Goal: Information Seeking & Learning: Compare options

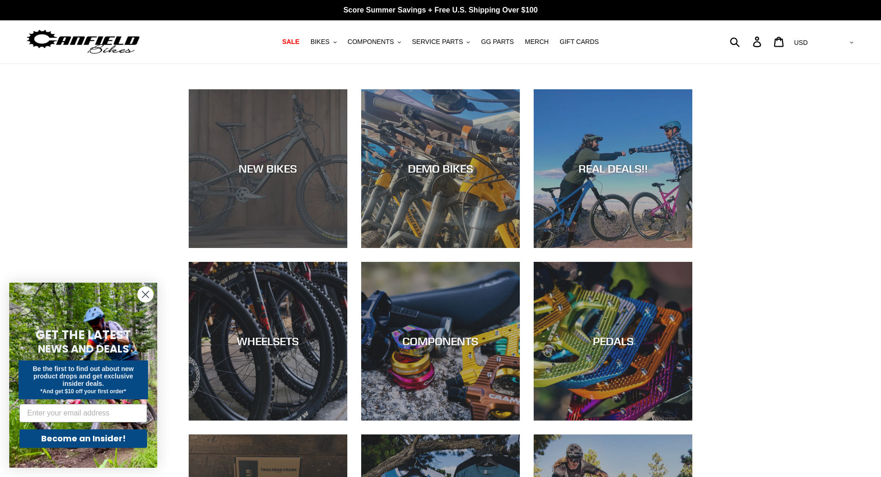
scroll to position [46, 0]
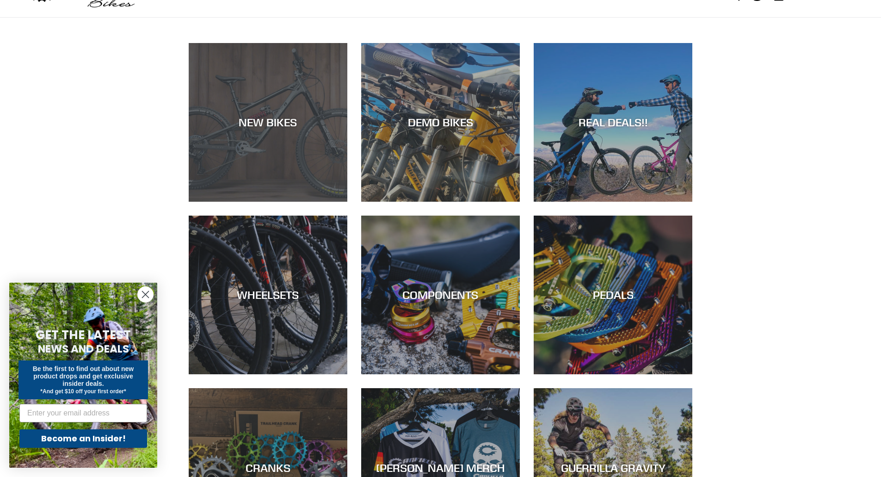
click at [255, 202] on div "NEW BIKES" at bounding box center [268, 202] width 159 height 0
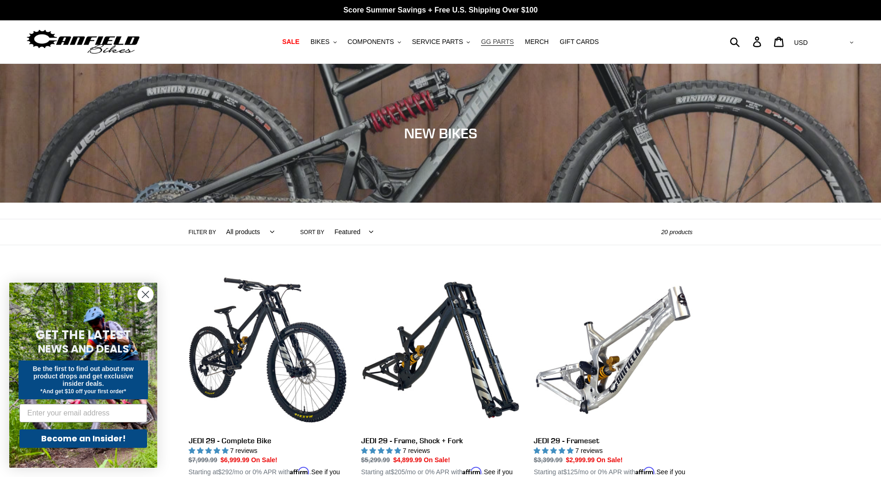
click at [490, 38] on span "GG PARTS" at bounding box center [497, 42] width 33 height 8
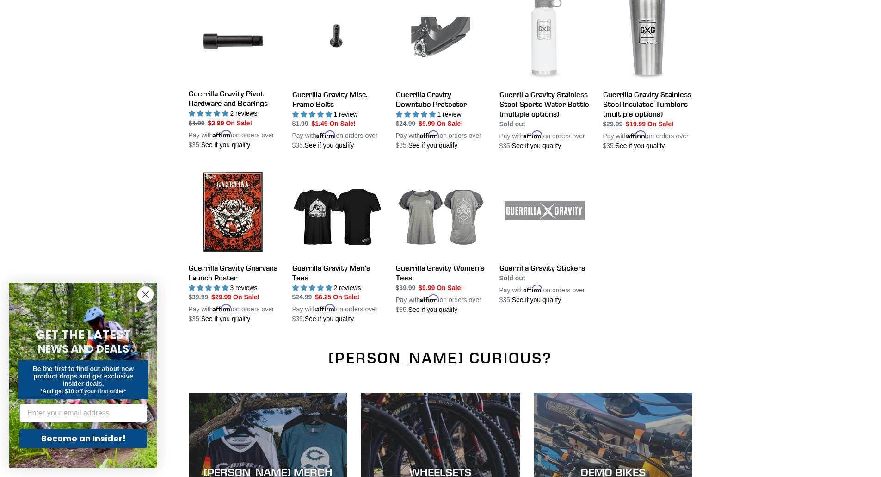
scroll to position [740, 0]
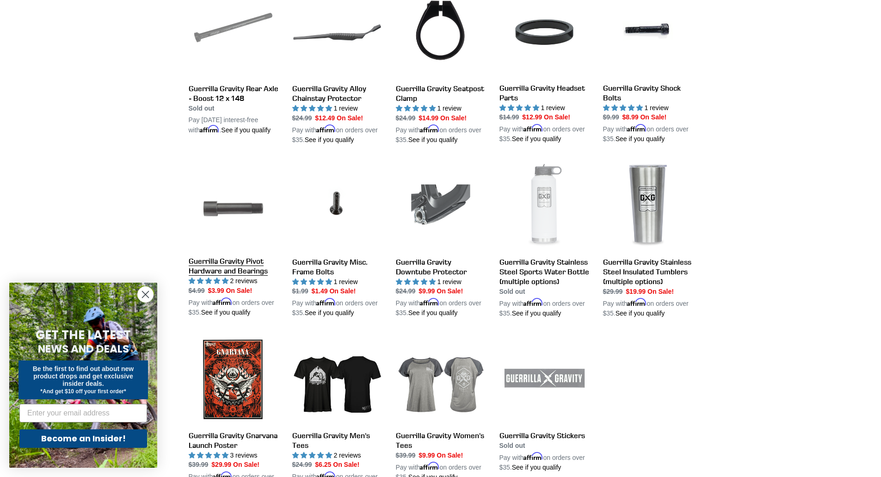
click at [240, 194] on link "Guerrilla Gravity Pivot Hardware and Bearings" at bounding box center [234, 239] width 90 height 156
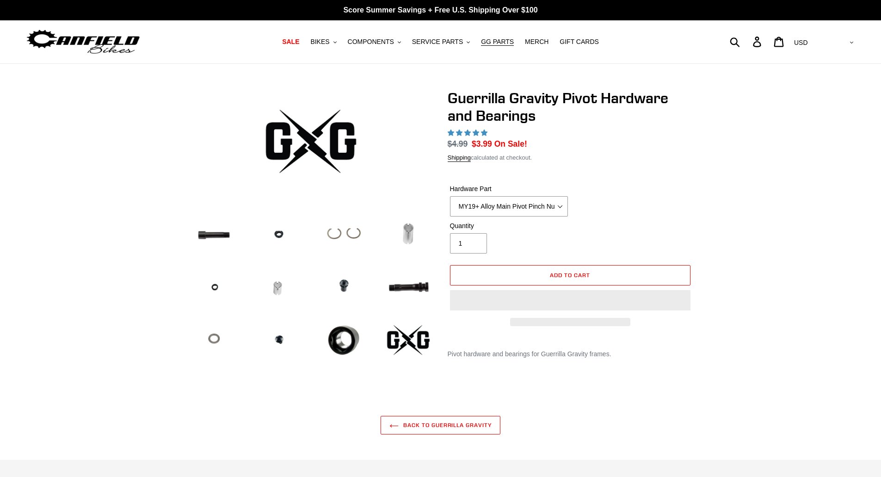
select select "highest-rating"
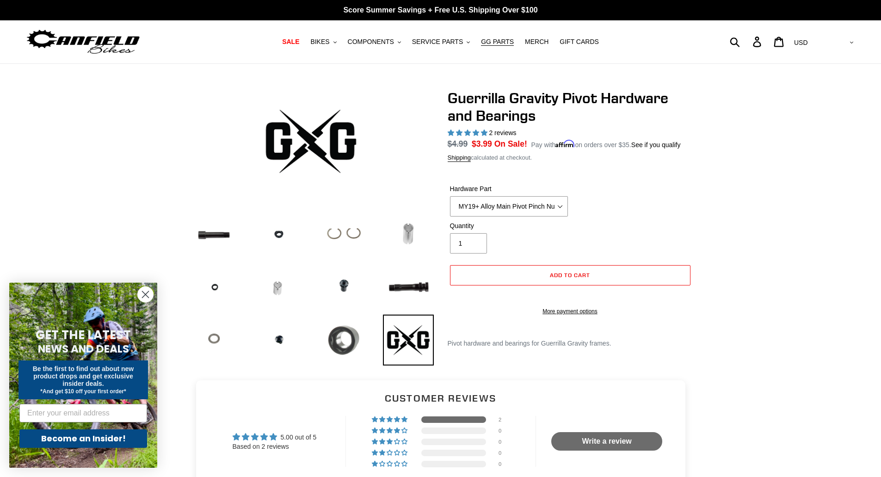
click at [342, 338] on img at bounding box center [343, 339] width 51 height 51
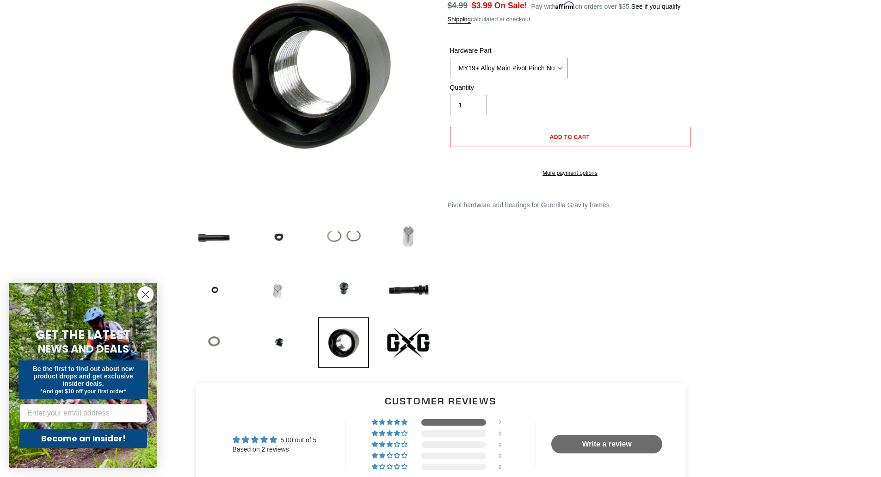
scroll to position [139, 0]
click at [395, 288] on img at bounding box center [408, 288] width 51 height 50
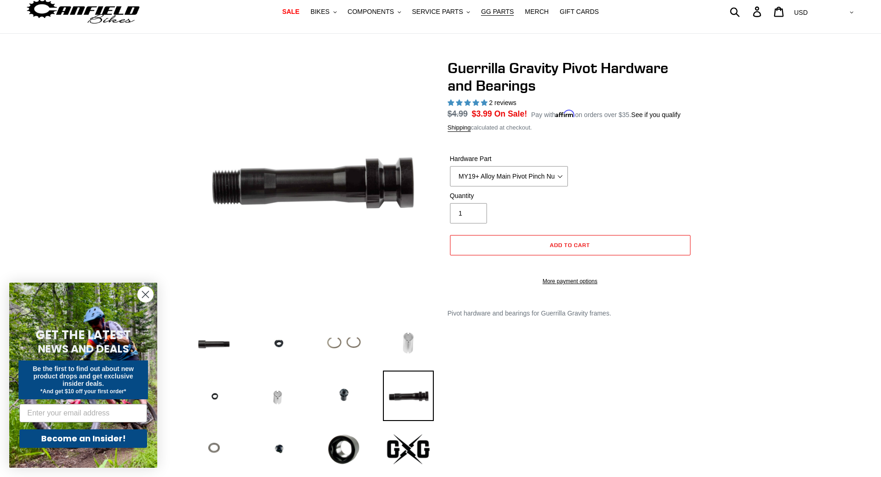
scroll to position [0, 0]
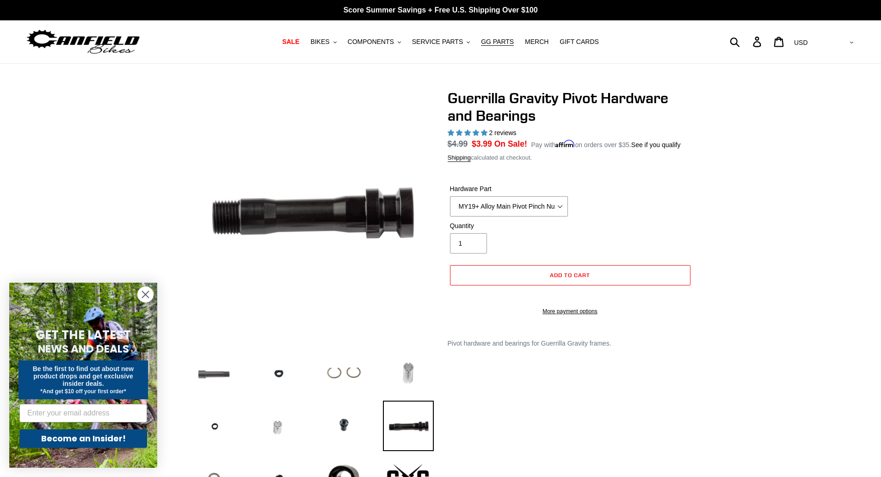
click at [225, 366] on img at bounding box center [214, 372] width 51 height 50
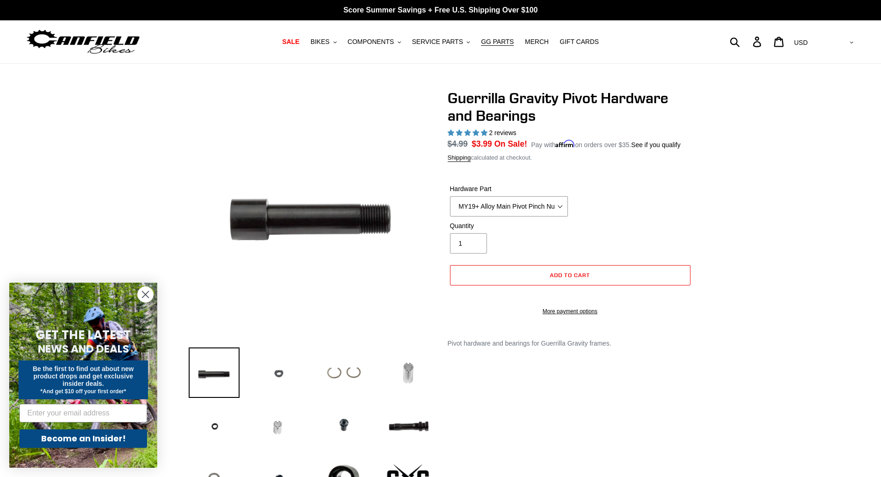
click at [276, 376] on img at bounding box center [278, 372] width 51 height 50
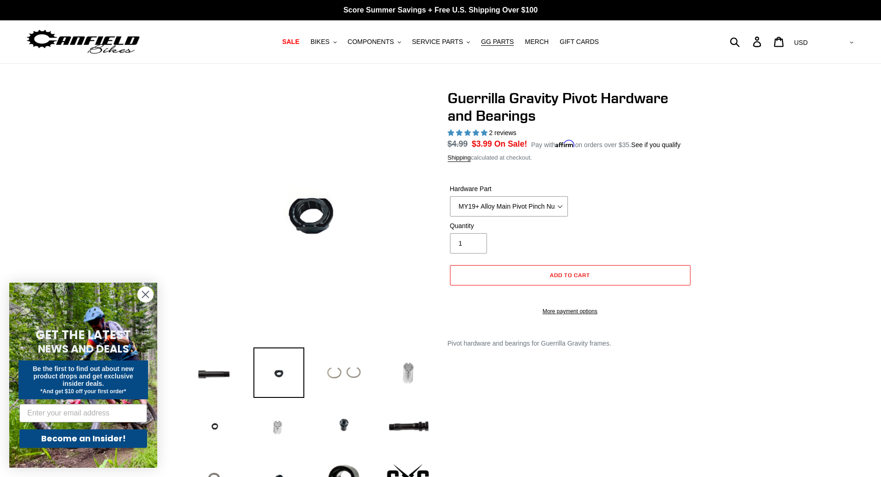
click at [333, 373] on img at bounding box center [343, 372] width 51 height 50
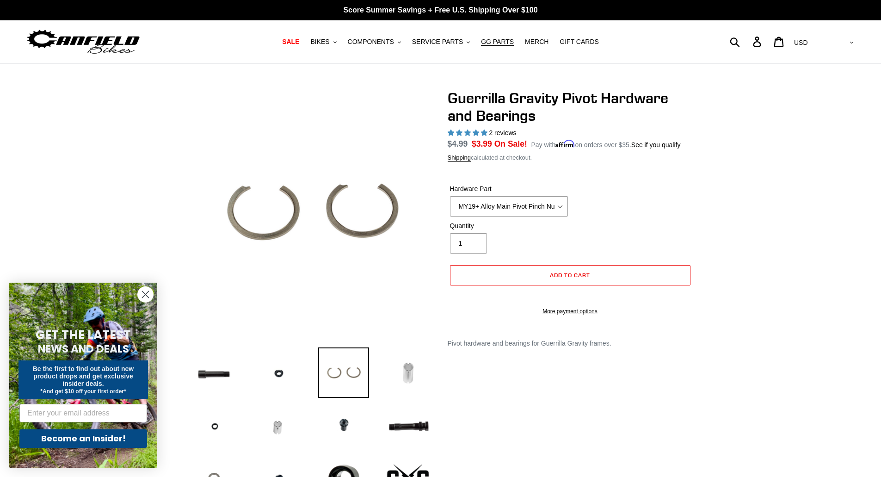
click at [402, 374] on img at bounding box center [408, 372] width 51 height 50
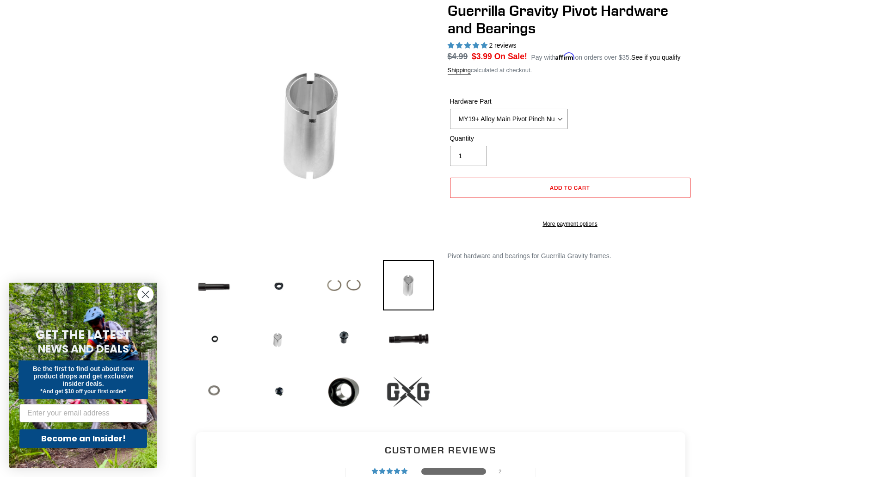
scroll to position [92, 0]
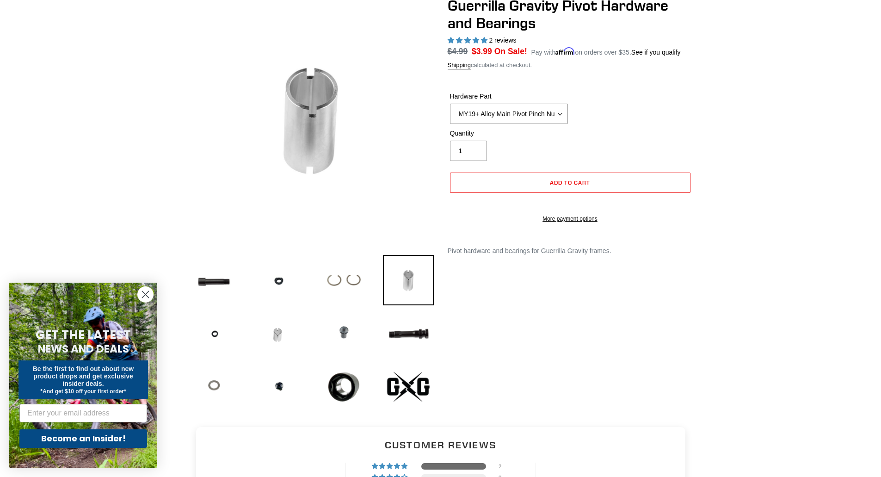
click at [347, 335] on img at bounding box center [343, 333] width 51 height 50
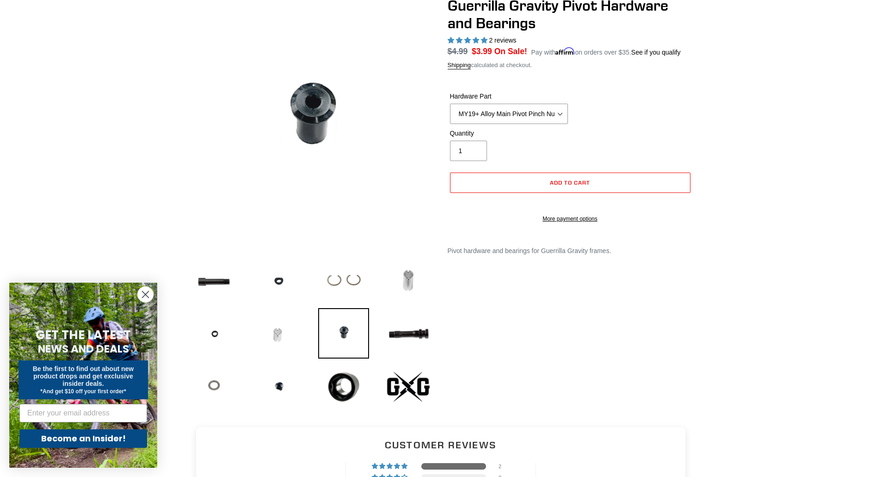
click at [274, 327] on img at bounding box center [278, 333] width 51 height 50
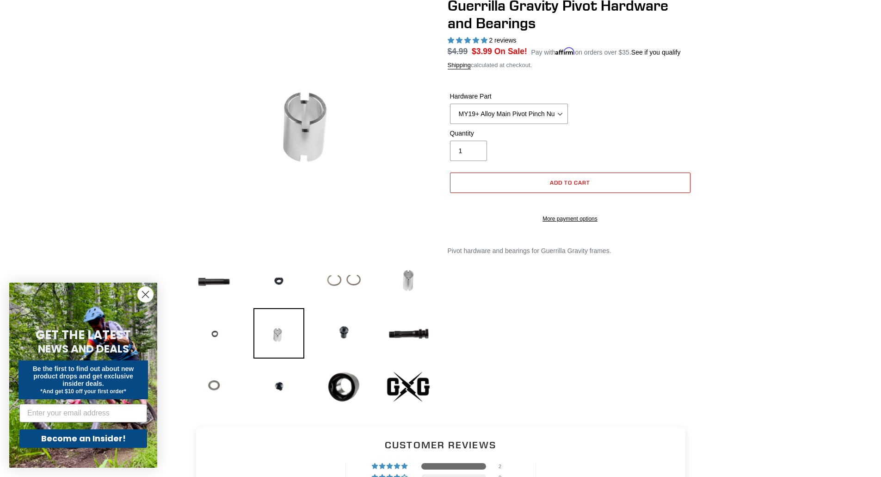
click at [213, 335] on img at bounding box center [214, 333] width 51 height 50
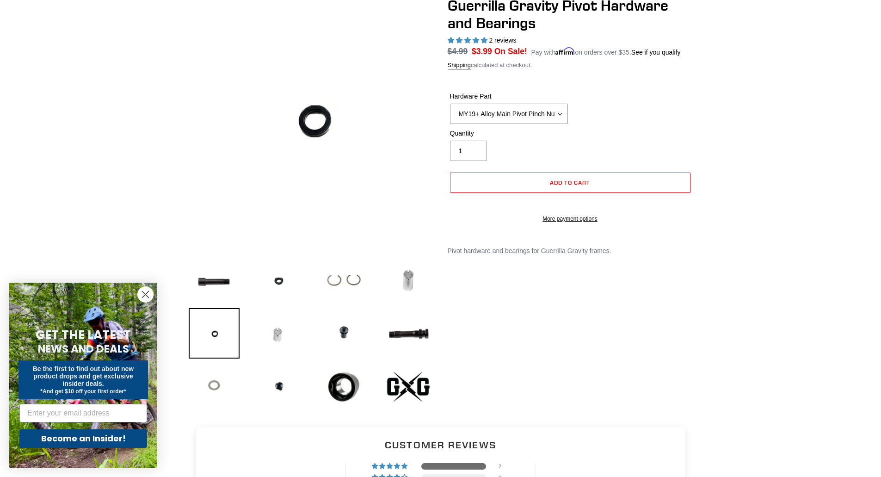
click at [213, 388] on img at bounding box center [214, 386] width 51 height 50
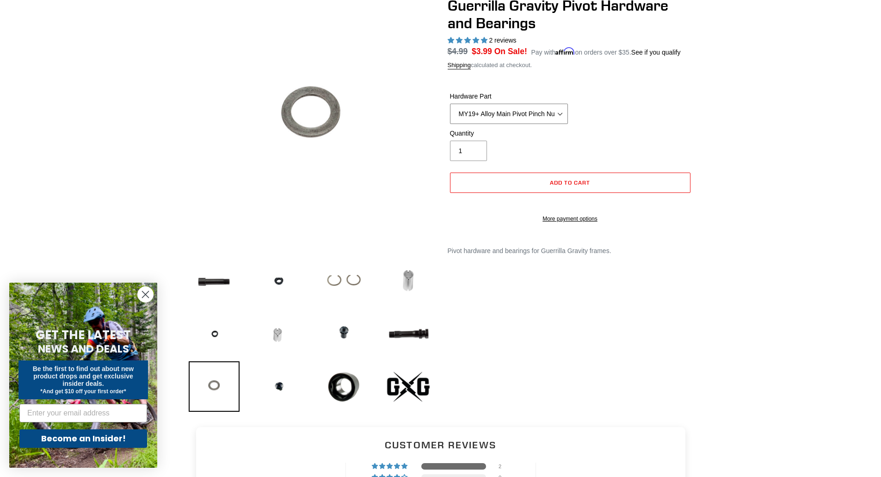
click at [505, 118] on select "MY19+ Alloy Main Pivot Pinch Nut MY19+ Main Pivot Bearing MY19+ Rocker Pivot Ax…" at bounding box center [509, 114] width 118 height 20
click at [450, 104] on select "MY19+ Alloy Main Pivot Pinch Nut MY19+ Main Pivot Bearing MY19+ Rocker Pivot Ax…" at bounding box center [509, 114] width 118 height 20
click at [501, 112] on select "MY19+ Alloy Main Pivot Pinch Nut MY19+ Main Pivot Bearing MY19+ Rocker Pivot Ax…" at bounding box center [509, 114] width 118 height 20
click at [450, 104] on select "MY19+ Alloy Main Pivot Pinch Nut MY19+ Main Pivot Bearing MY19+ Rocker Pivot Ax…" at bounding box center [509, 114] width 118 height 20
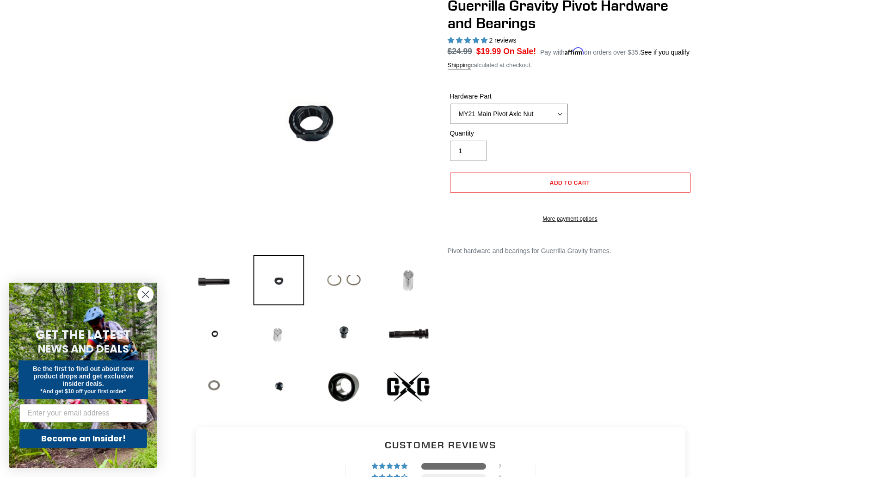
click at [517, 115] on select "MY19+ Alloy Main Pivot Pinch Nut MY19+ Main Pivot Bearing MY19+ Rocker Pivot Ax…" at bounding box center [509, 114] width 118 height 20
select select "Main Pivot Bearing Spacer"
click at [450, 104] on select "MY19+ Alloy Main Pivot Pinch Nut MY19+ Main Pivot Bearing MY19+ Rocker Pivot Ax…" at bounding box center [509, 114] width 118 height 20
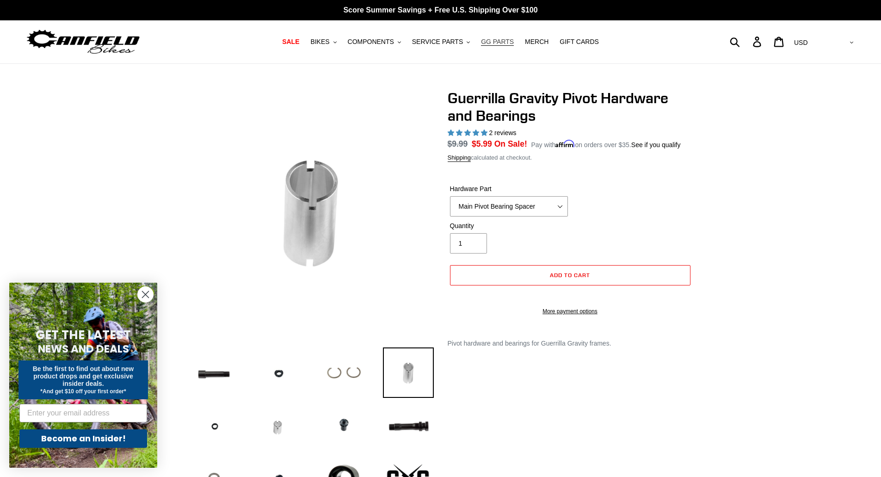
click at [490, 39] on span "GG PARTS" at bounding box center [497, 42] width 33 height 8
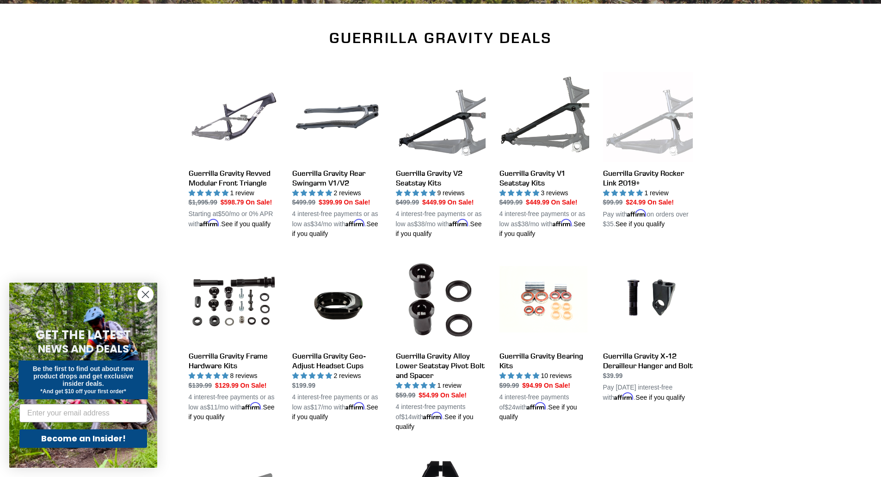
scroll to position [277, 0]
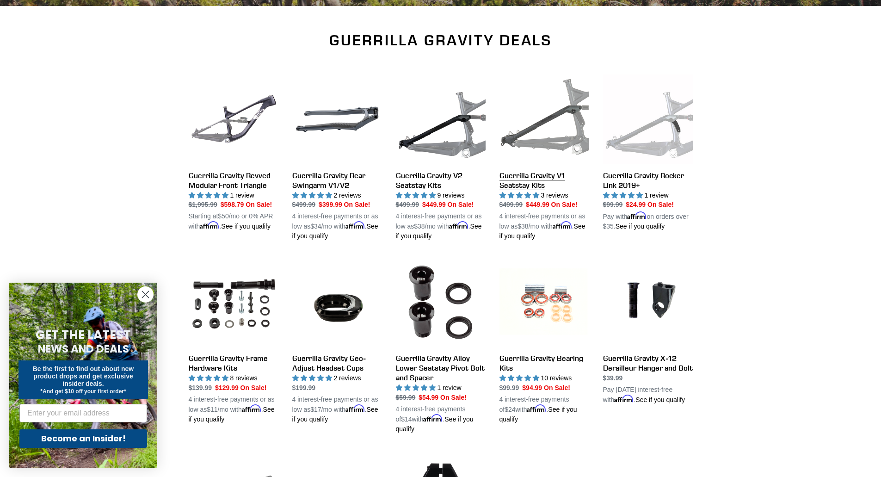
click at [526, 125] on link "Guerrilla Gravity V1 Seatstay Kits" at bounding box center [544, 157] width 90 height 167
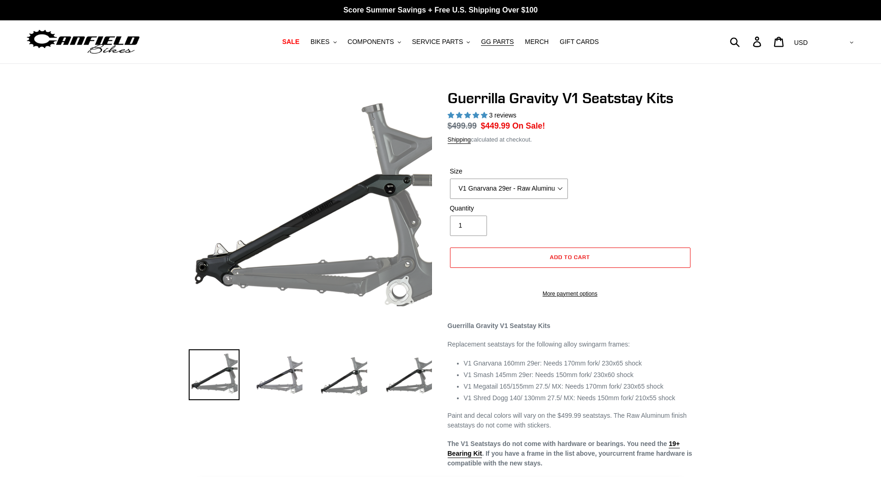
select select "highest-rating"
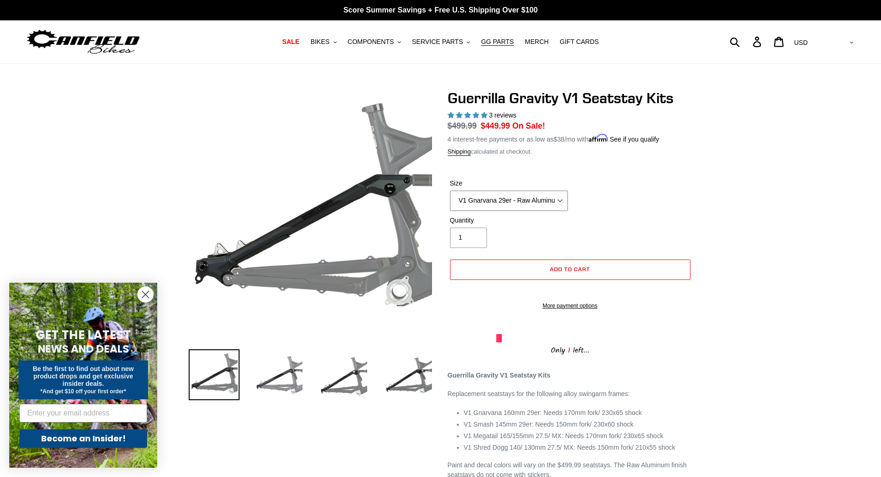
click at [509, 199] on select "V1 Gnarvana 29er - Raw Aluminum" at bounding box center [509, 200] width 118 height 20
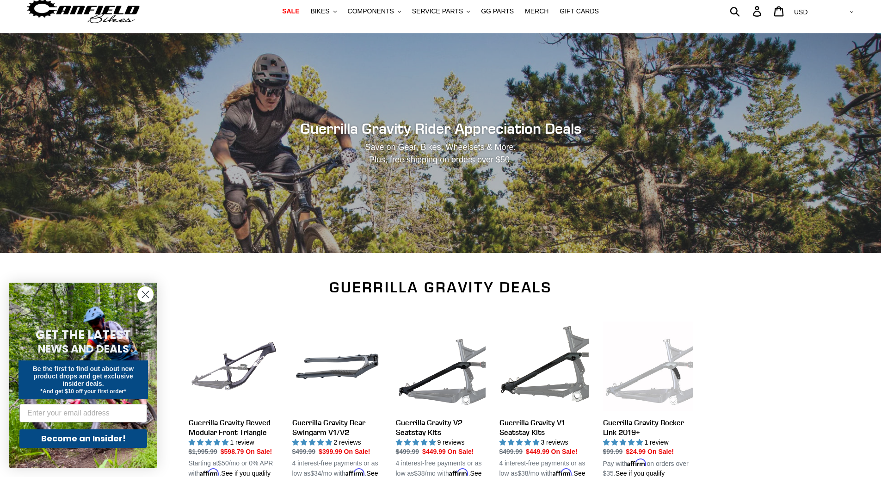
scroll to position [139, 0]
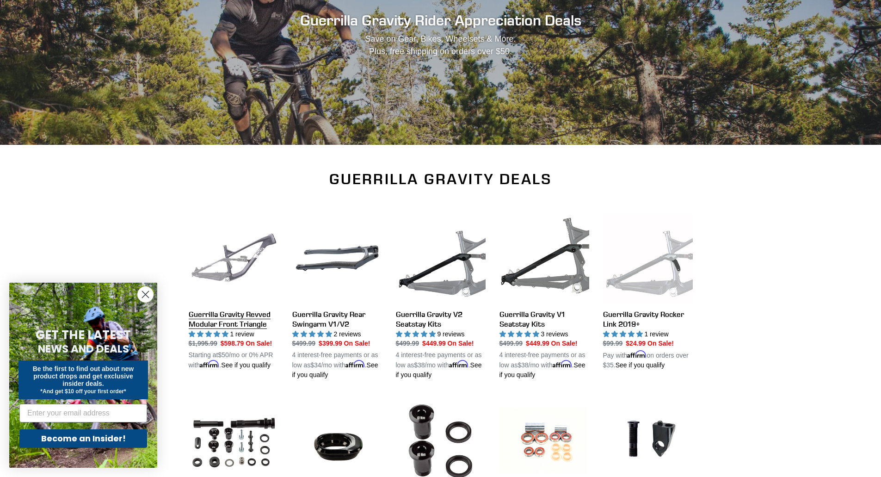
click at [250, 260] on link "Guerrilla Gravity Revved Modular Front Triangle" at bounding box center [234, 291] width 90 height 157
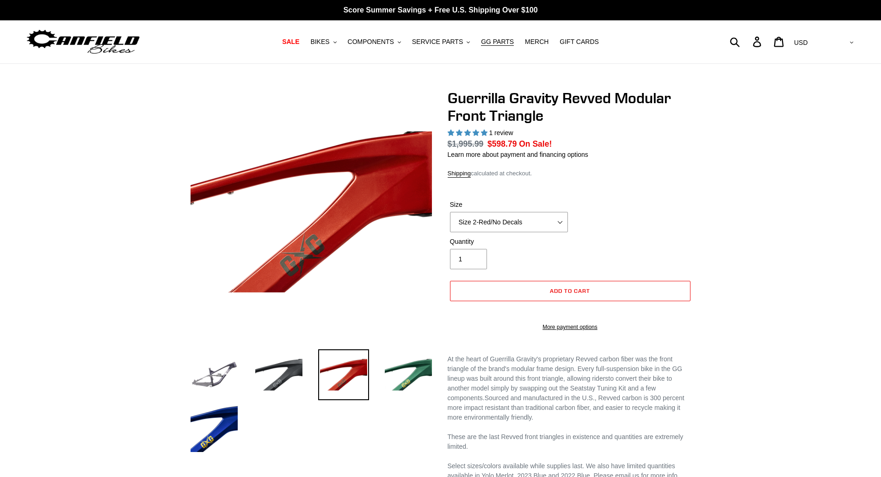
select select "highest-rating"
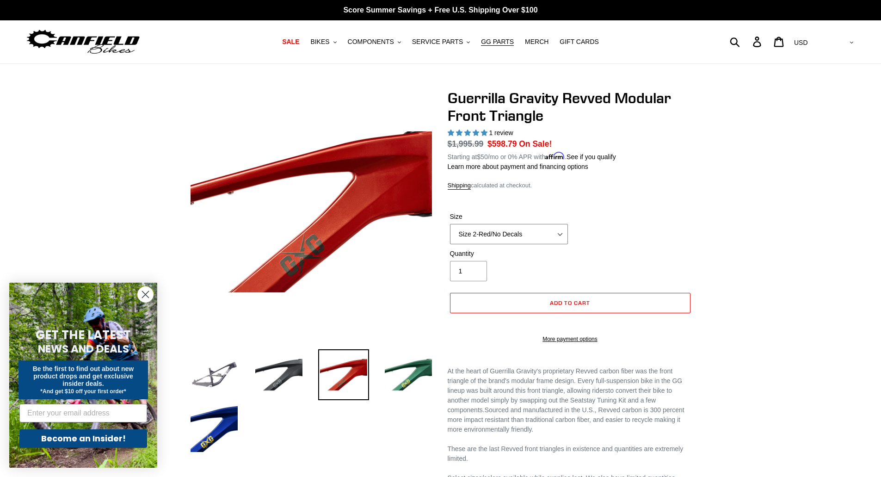
click at [474, 231] on select "Size 2-Gloss Black/No Decals Size 2-Black/Red Decals Size 2-Black/Silver Decals…" at bounding box center [509, 234] width 118 height 20
click at [450, 224] on select "Size 2-Gloss Black/No Decals Size 2-Black/Red Decals Size 2-Black/Silver Decals…" at bounding box center [509, 234] width 118 height 20
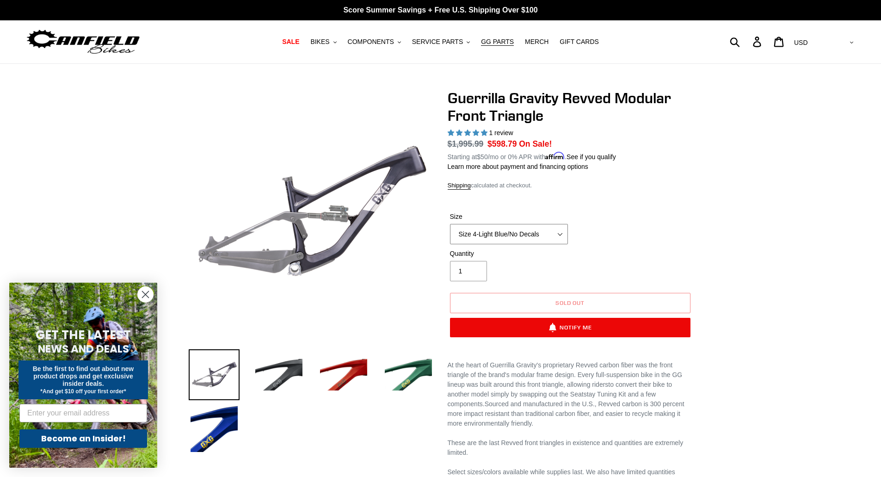
click at [487, 229] on select "Size 2-Gloss Black/No Decals Size 2-Black/Red Decals Size 2-Black/Silver Decals…" at bounding box center [509, 234] width 118 height 20
click at [450, 224] on select "Size 2-Gloss Black/No Decals Size 2-Black/Red Decals Size 2-Black/Silver Decals…" at bounding box center [509, 234] width 118 height 20
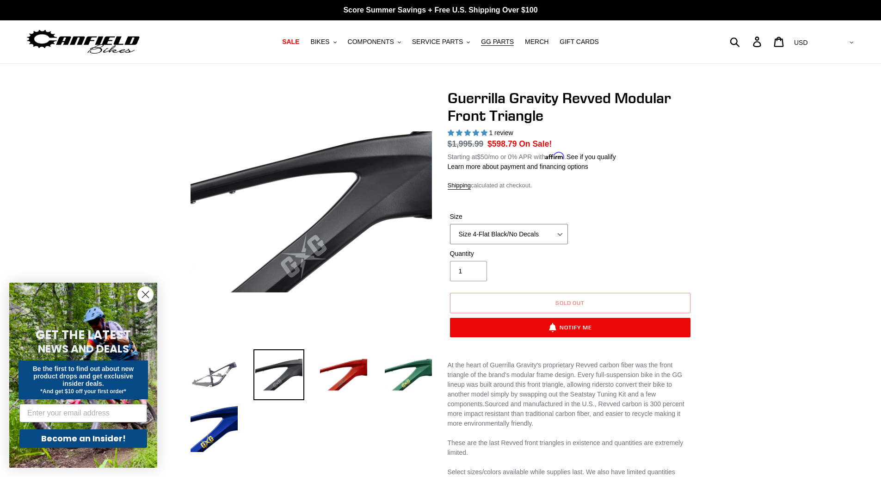
click at [478, 238] on select "Size 2-Gloss Black/No Decals Size 2-Black/Red Decals Size 2-Black/Silver Decals…" at bounding box center [509, 234] width 118 height 20
select select "Size 4-Light Blue/No Decals"
click at [450, 224] on select "Size 2-Gloss Black/No Decals Size 2-Black/Red Decals Size 2-Black/Silver Decals…" at bounding box center [509, 234] width 118 height 20
